Goal: Transaction & Acquisition: Purchase product/service

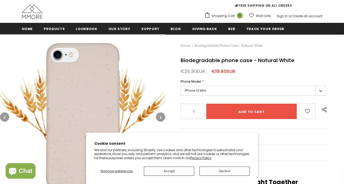
scroll to position [47, 0]
click at [215, 172] on button "Decline" at bounding box center [224, 171] width 50 height 9
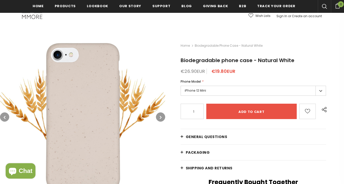
scroll to position [86, 0]
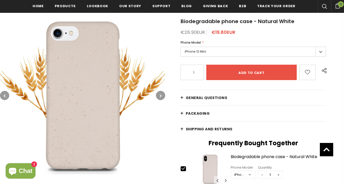
click at [317, 53] on label "iPhone 12 Mini" at bounding box center [253, 52] width 146 height 10
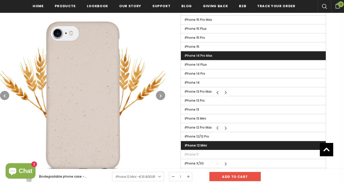
scroll to position [178, 0]
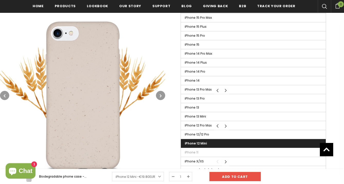
click at [236, 142] on label "iPhone 12 Mini" at bounding box center [253, 143] width 145 height 9
click at [0, 0] on input "iPhone 12 Mini" at bounding box center [0, 0] width 0 height 0
click at [337, 114] on div "Home Biodegradable phone case - Natural White Biodegradable phone case - Natura…" at bounding box center [254, 60] width 179 height 311
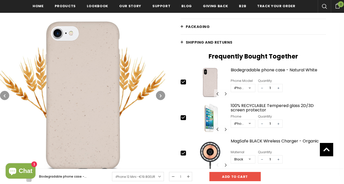
scroll to position [183, 0]
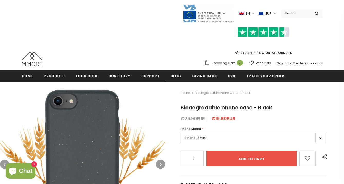
scroll to position [56, 0]
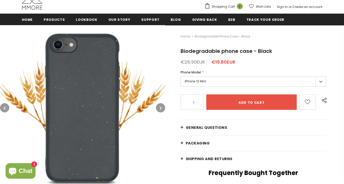
click at [243, 78] on label "iPhone 12 Mini" at bounding box center [253, 81] width 146 height 10
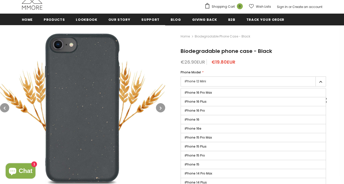
click at [278, 56] on div "Home Biodegradable phone case - Black Biodegradable phone case - Black €26.90EU…" at bounding box center [254, 180] width 179 height 311
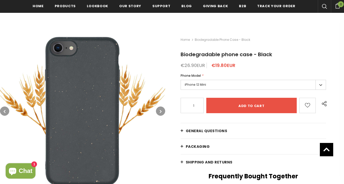
scroll to position [131, 0]
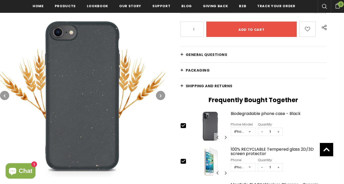
click at [196, 85] on span "Shipping and returns" at bounding box center [209, 85] width 47 height 5
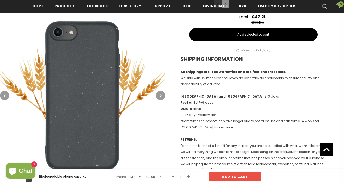
scroll to position [335, 0]
